Goal: Transaction & Acquisition: Purchase product/service

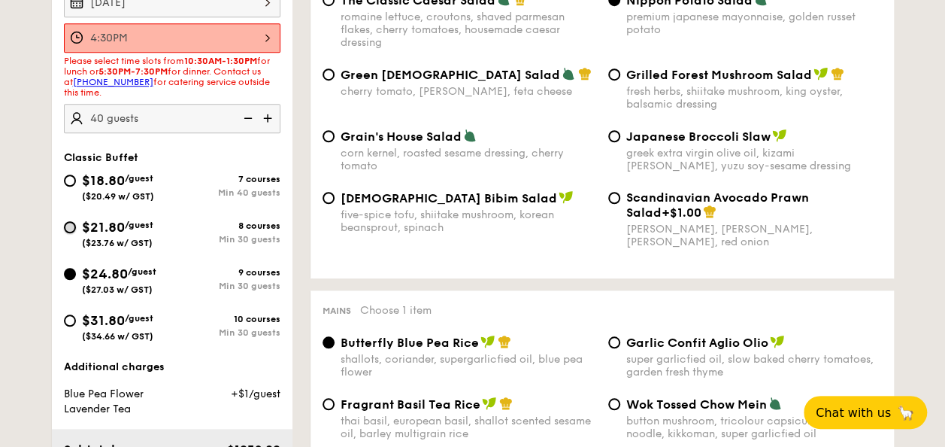
click at [68, 227] on input "$21.80 /guest ($23.76 w/ GST) 8 courses Min 30 guests" at bounding box center [70, 227] width 12 height 12
radio input "true"
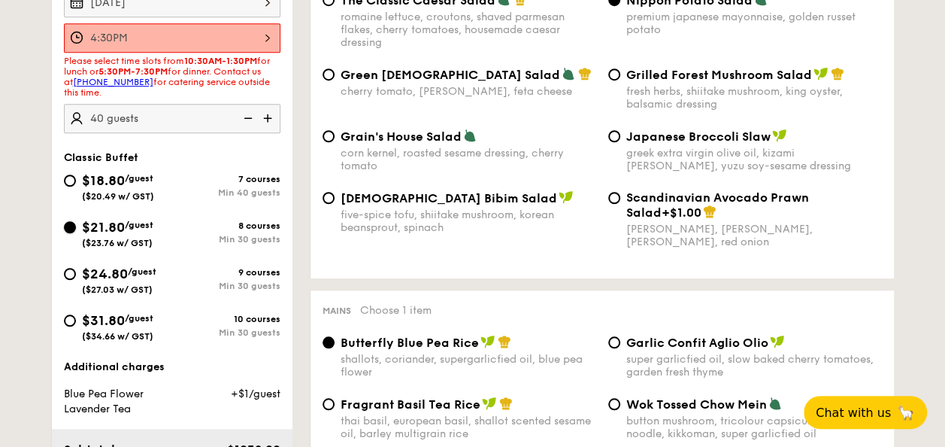
radio input "true"
radio input "false"
radio input "true"
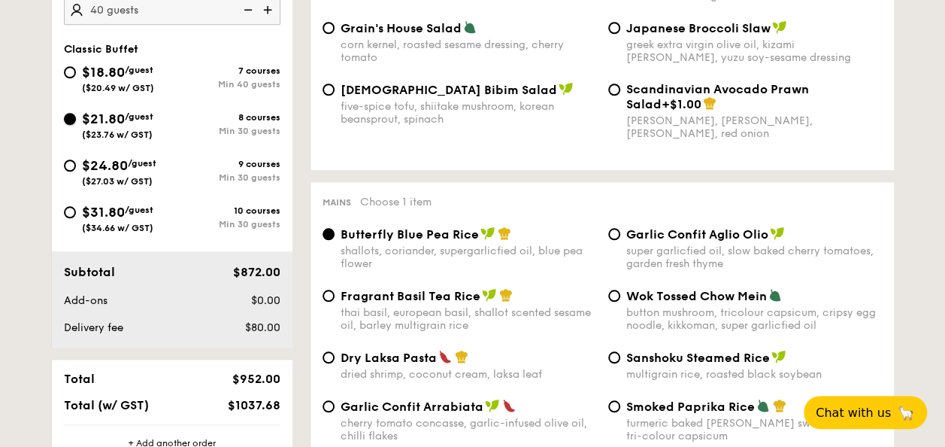
scroll to position [594, 0]
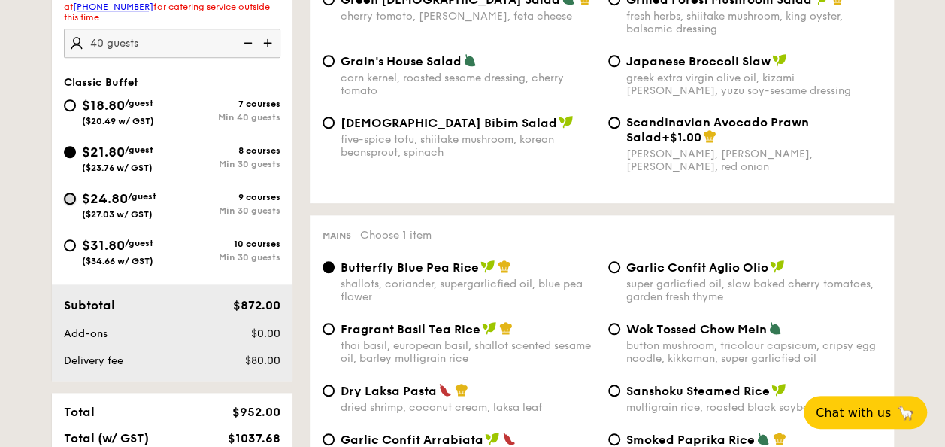
click at [66, 195] on input "$24.80 /guest ($27.03 w/ GST) 9 courses Min 30 guests" at bounding box center [70, 199] width 12 height 12
radio input "true"
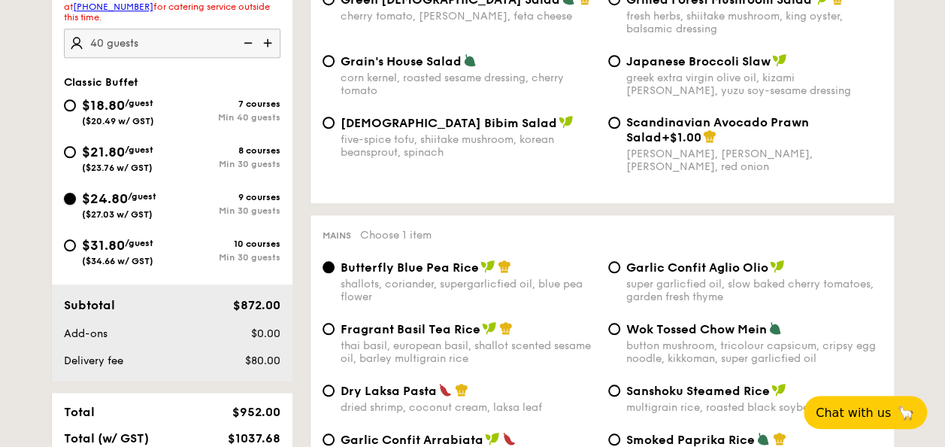
radio input "true"
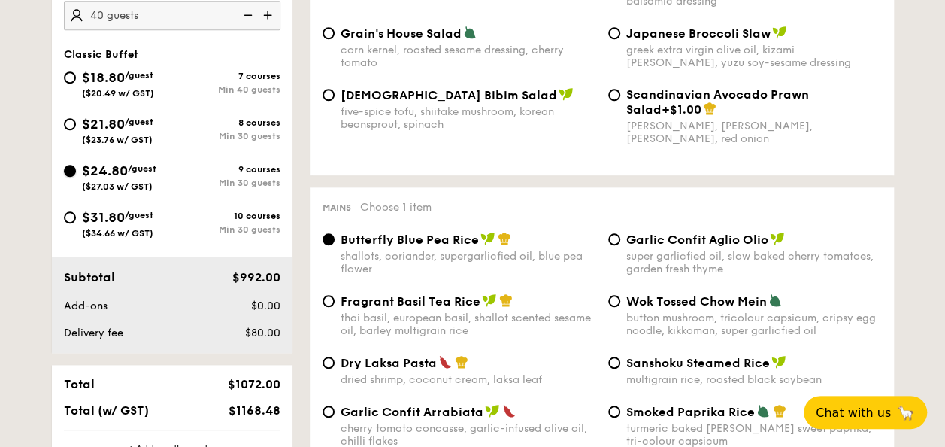
scroll to position [628, 0]
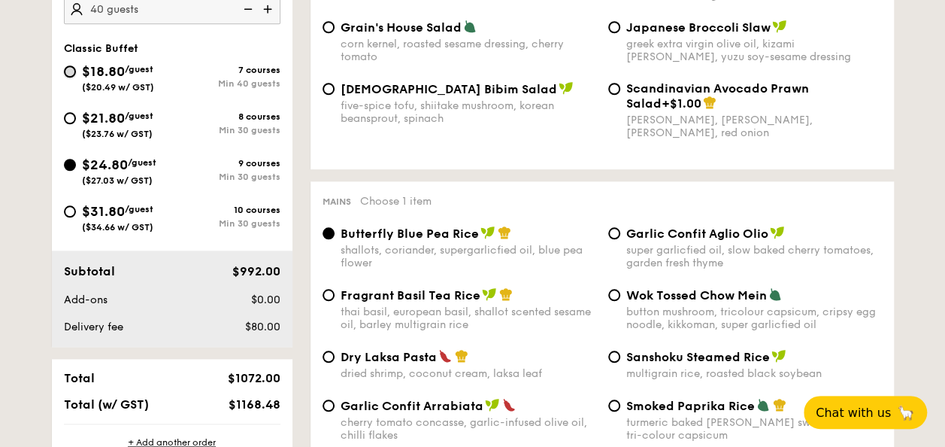
click at [72, 69] on input "$18.80 /guest ($20.49 w/ GST) 7 courses Min 40 guests" at bounding box center [70, 71] width 12 height 12
radio input "true"
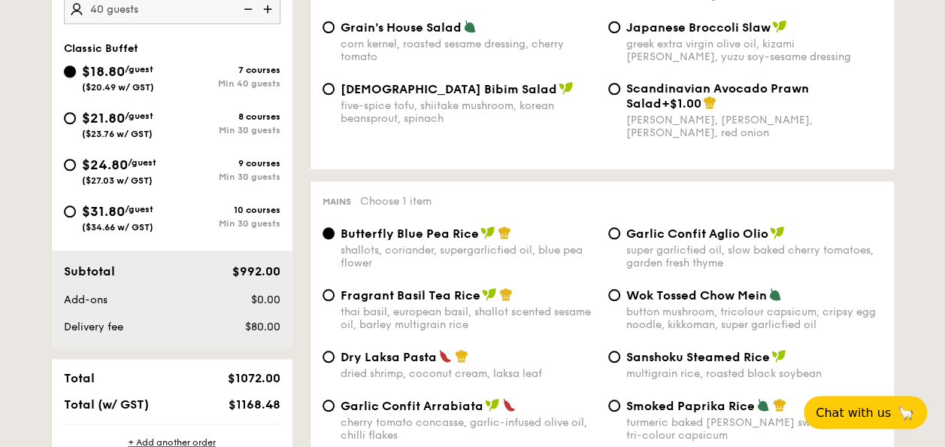
radio input "true"
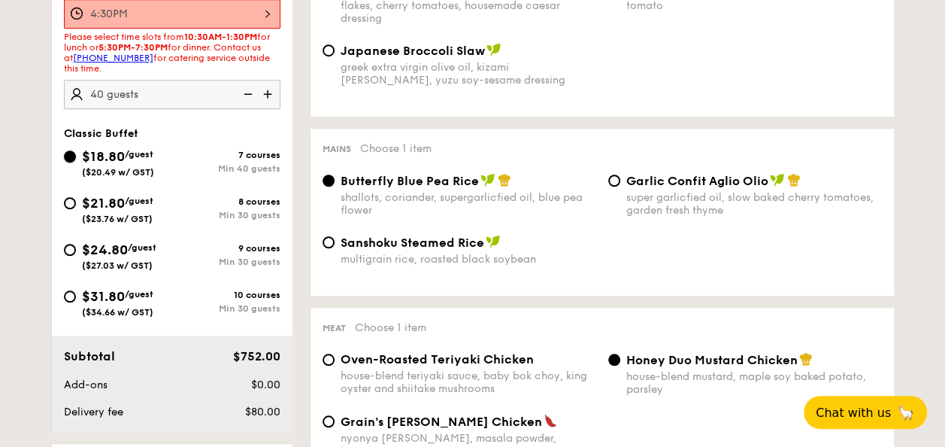
scroll to position [402, 0]
